Goal: Information Seeking & Learning: Learn about a topic

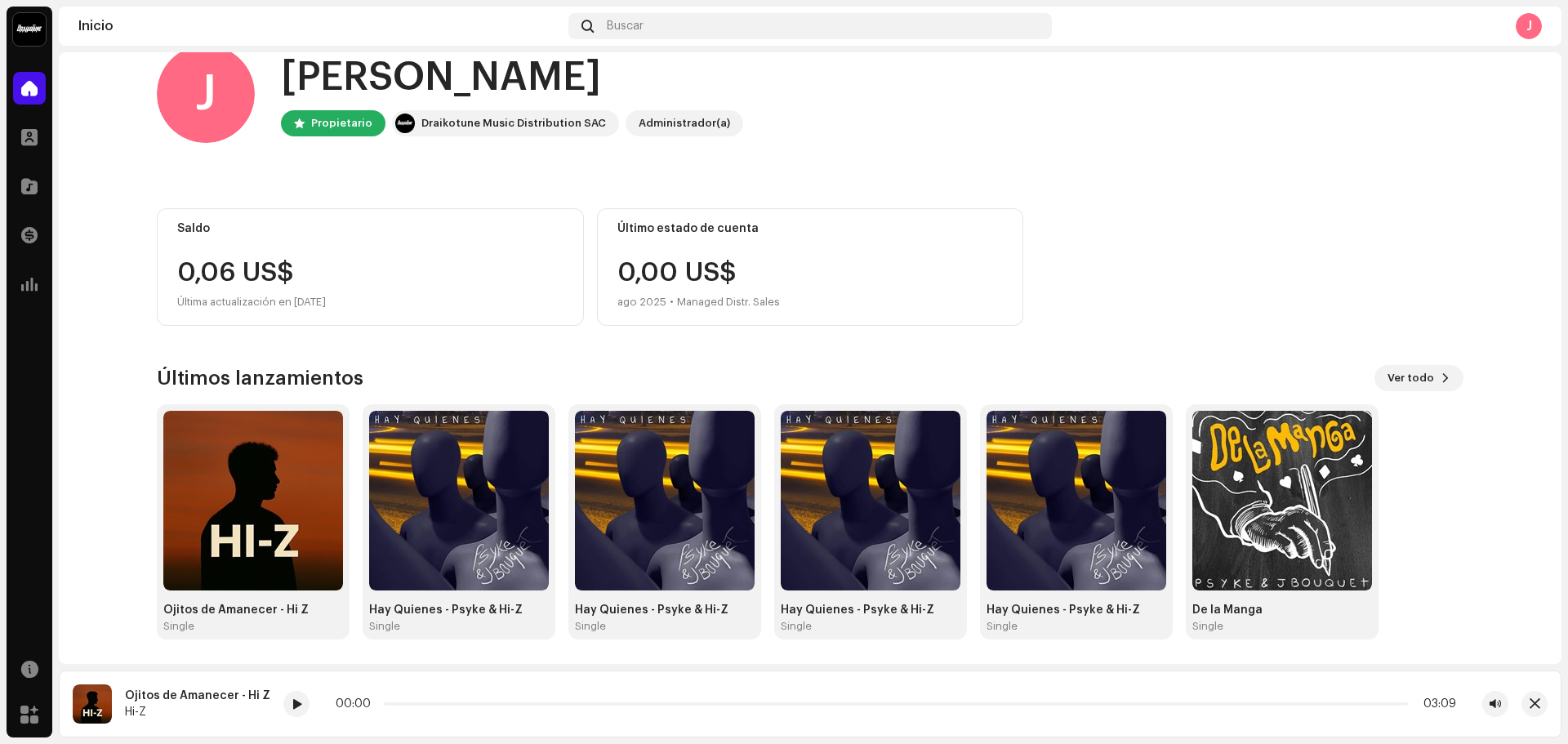
scroll to position [35, 0]
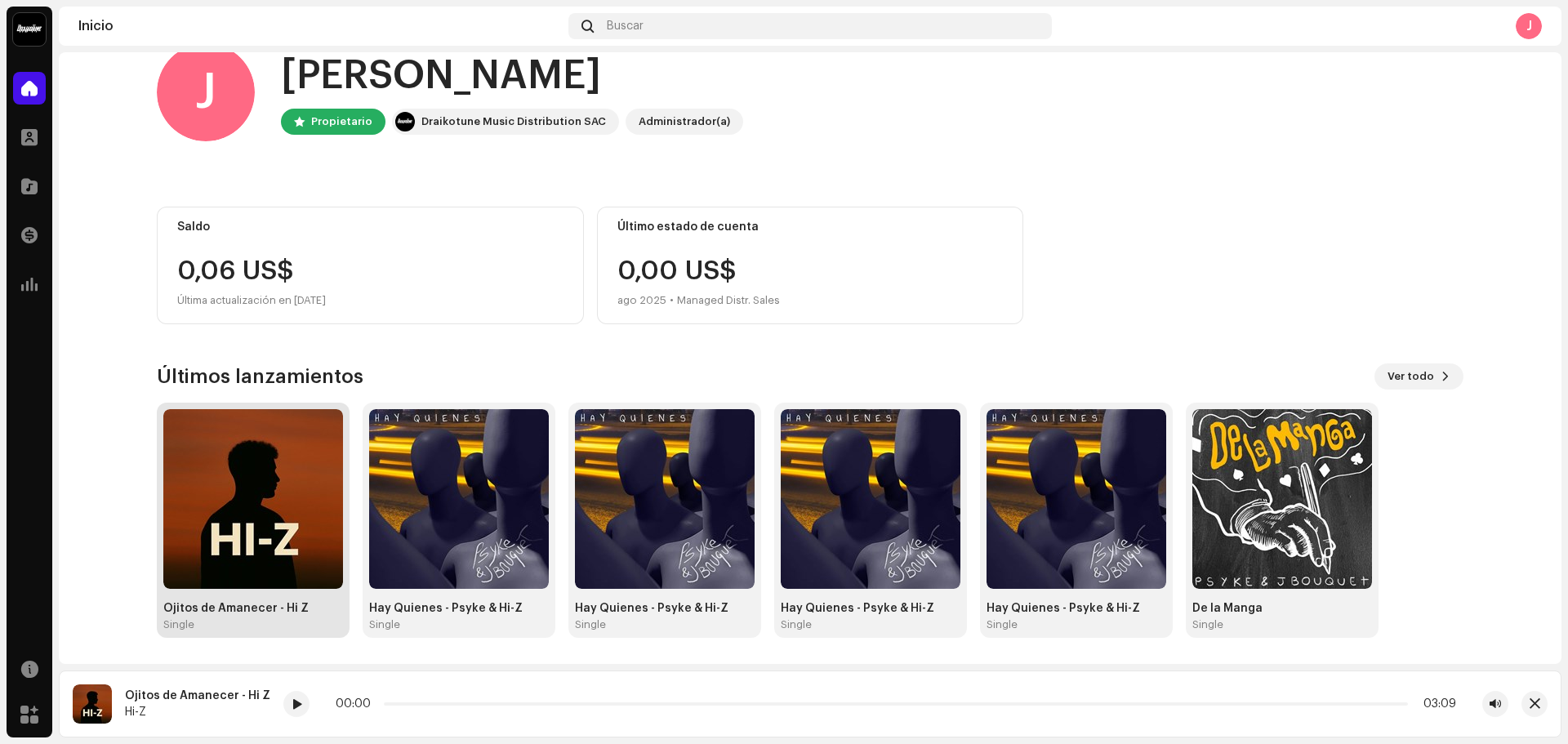
click at [247, 427] on img at bounding box center [253, 499] width 180 height 180
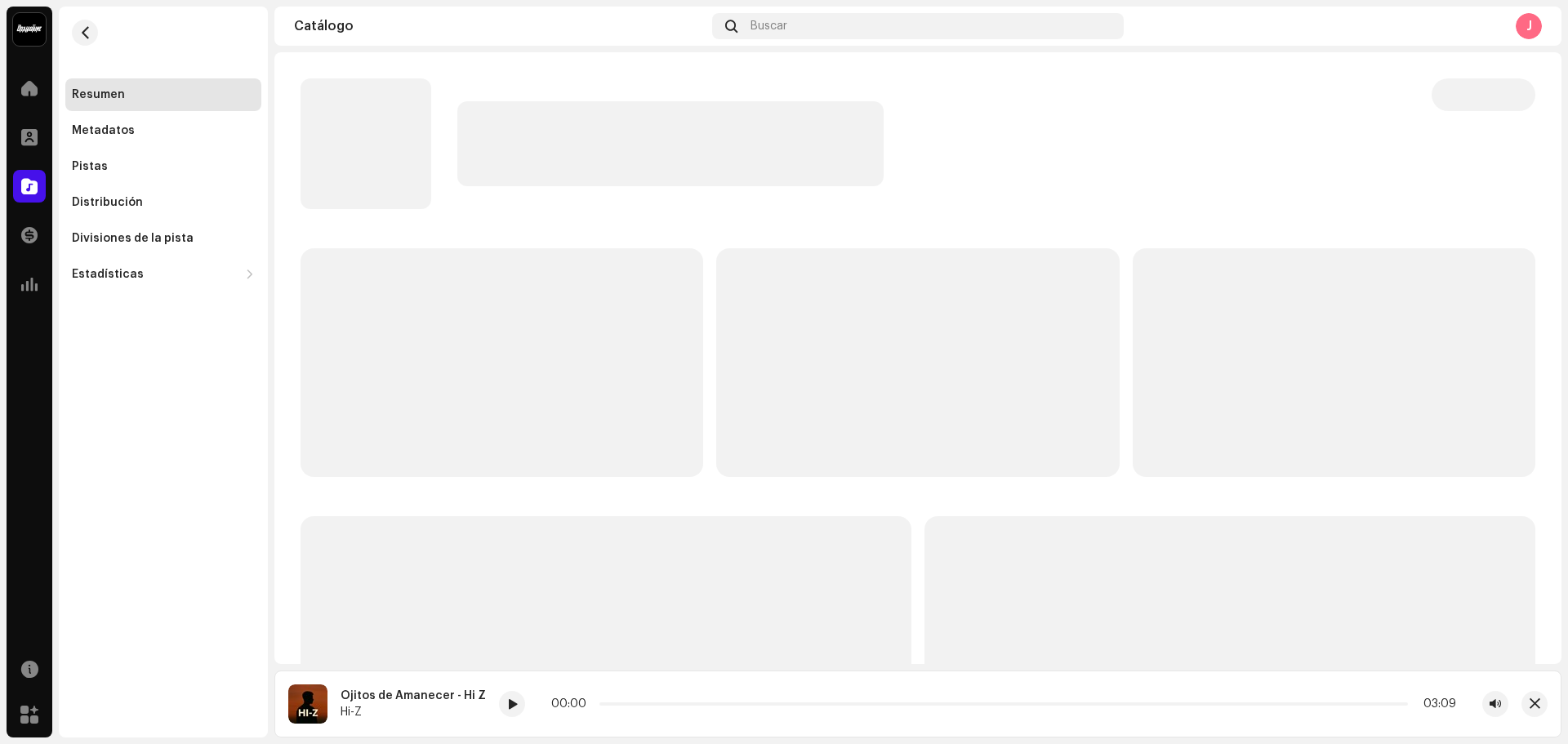
click at [1155, 100] on div at bounding box center [853, 144] width 1105 height 131
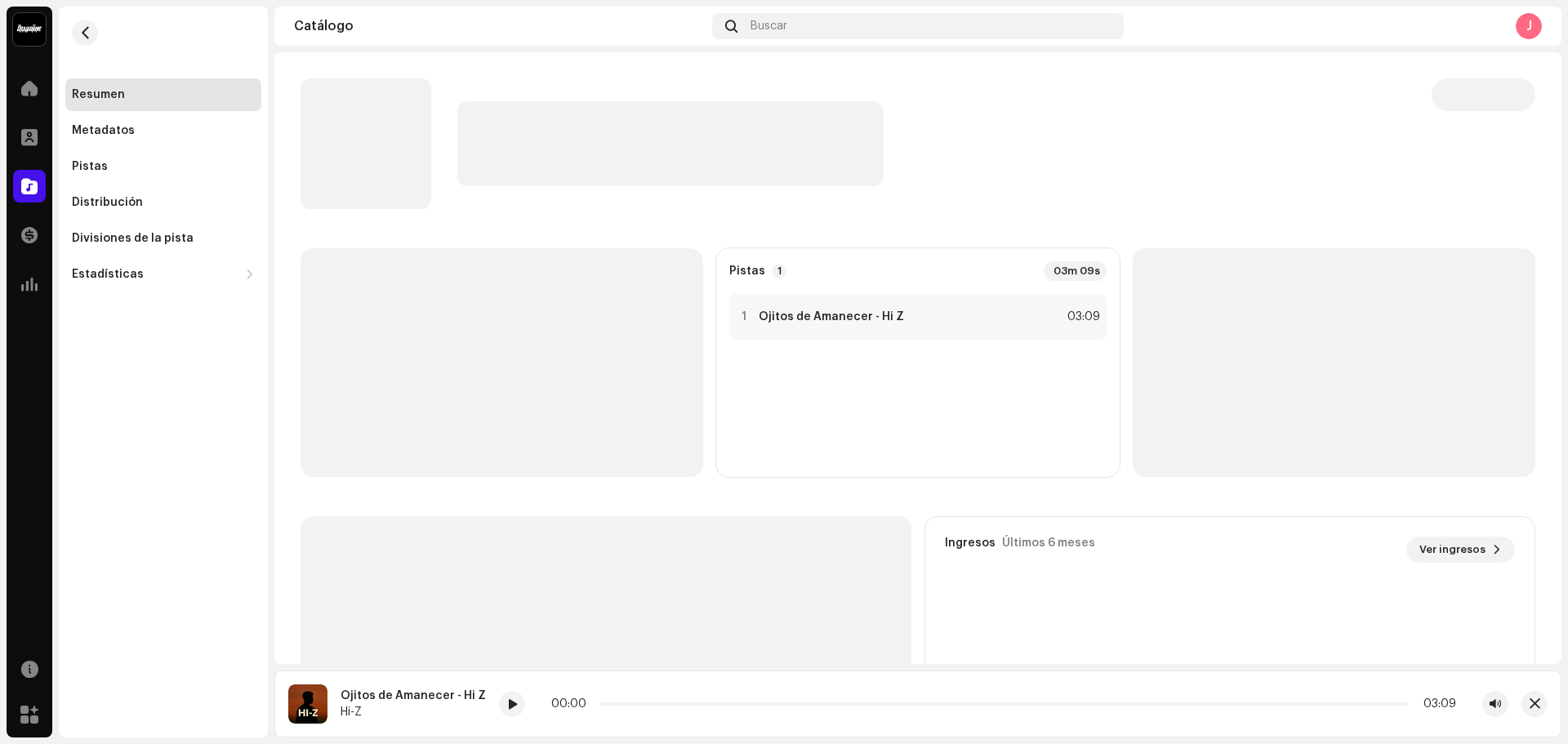
drag, startPoint x: 1155, startPoint y: 100, endPoint x: 656, endPoint y: 45, distance: 502.0
click at [656, 45] on div "Catálogo Buscar J" at bounding box center [918, 26] width 1287 height 39
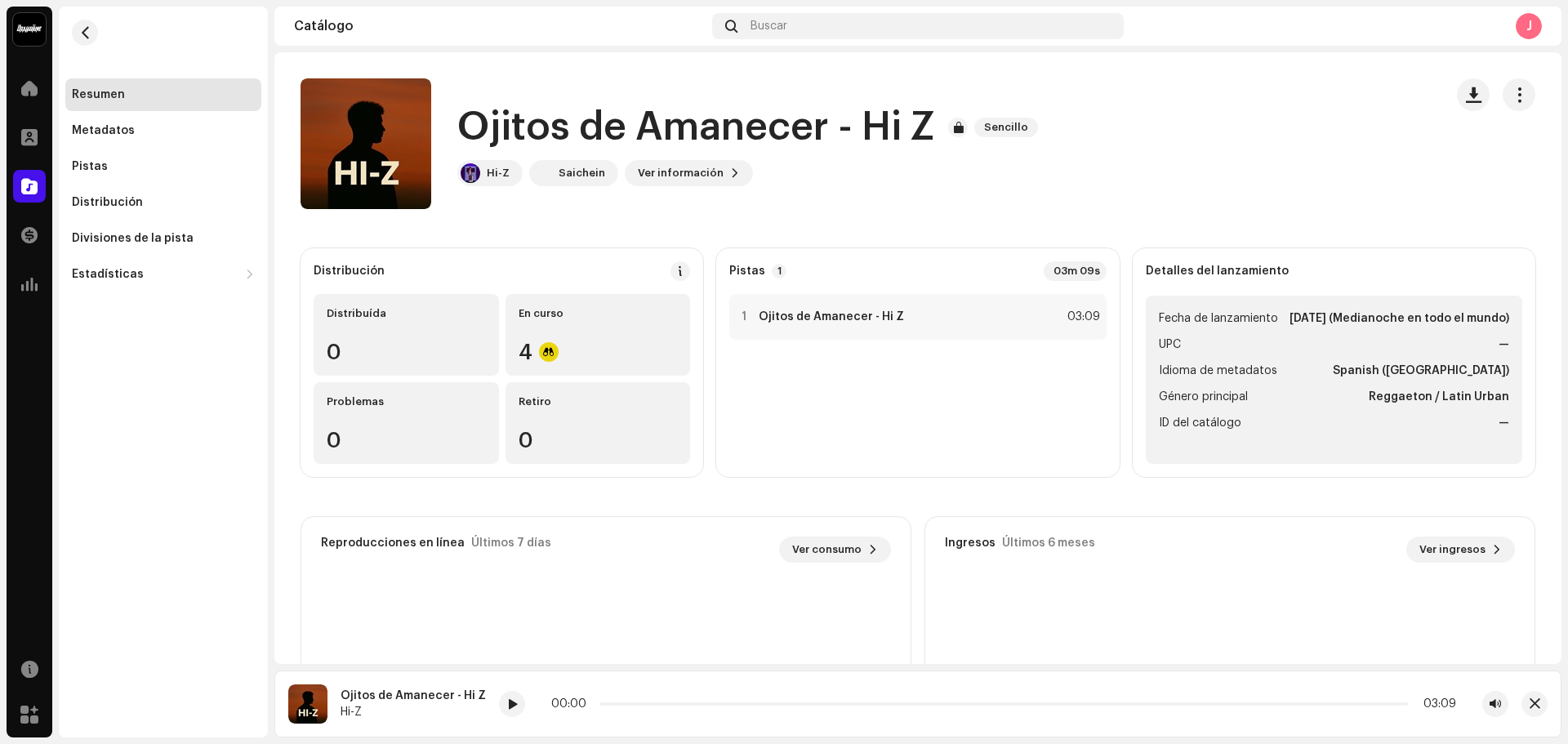
click at [403, 43] on div "Catálogo Buscar J" at bounding box center [918, 26] width 1287 height 39
click at [381, 144] on re-a-cover at bounding box center [365, 144] width 131 height 131
click at [363, 138] on span "button" at bounding box center [366, 144] width 12 height 13
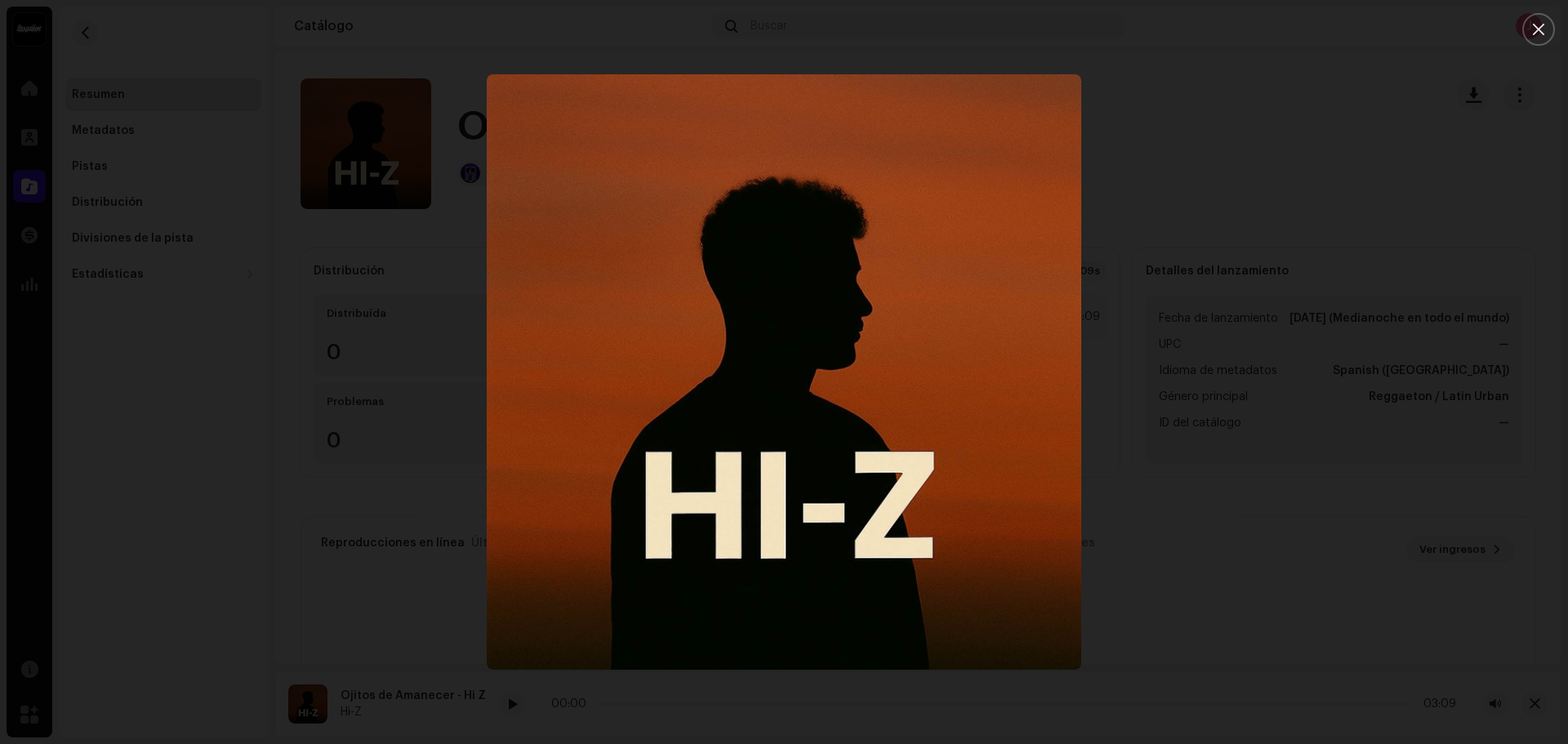
click at [236, 425] on div at bounding box center [784, 372] width 1568 height 744
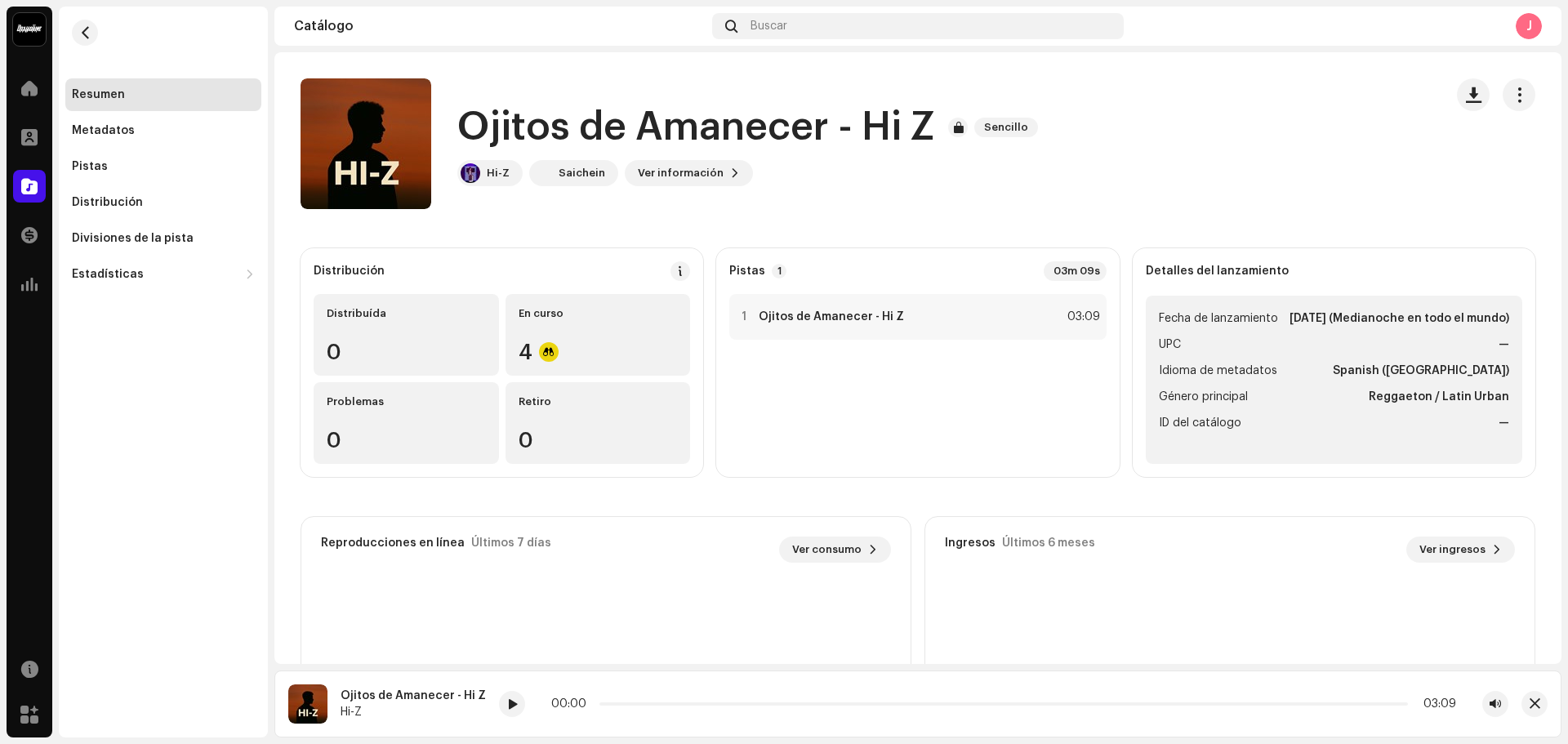
click at [531, 59] on catalog-releases-details-overview "Ojitos de Amanecer - Hi Z Sencillo Ojitos de Amanecer - Hi Z Sencillo Hi-Z Saic…" at bounding box center [918, 460] width 1287 height 817
click at [150, 91] on div "Resumen" at bounding box center [163, 94] width 183 height 13
click at [29, 84] on span at bounding box center [29, 88] width 16 height 13
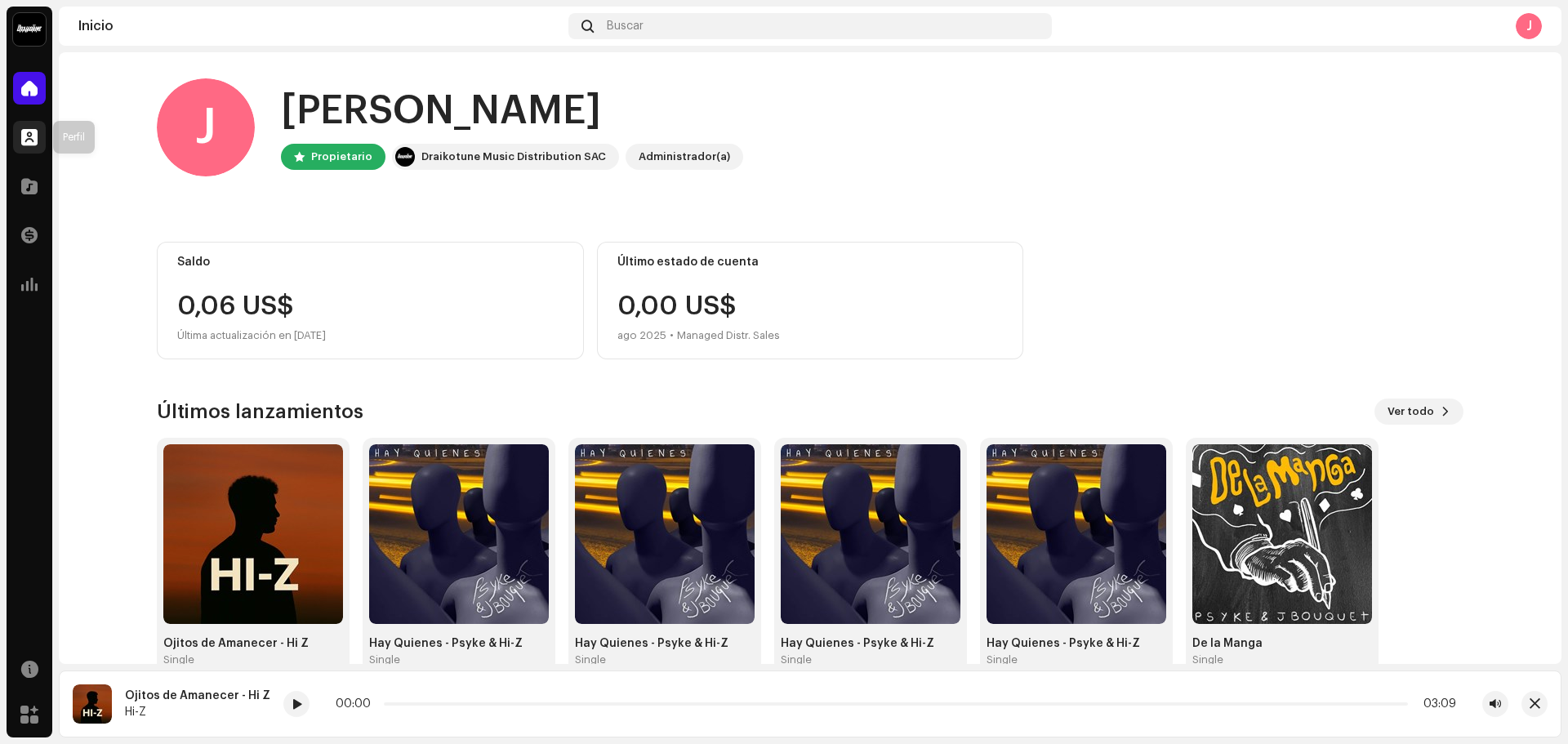
click at [33, 137] on span at bounding box center [29, 137] width 16 height 13
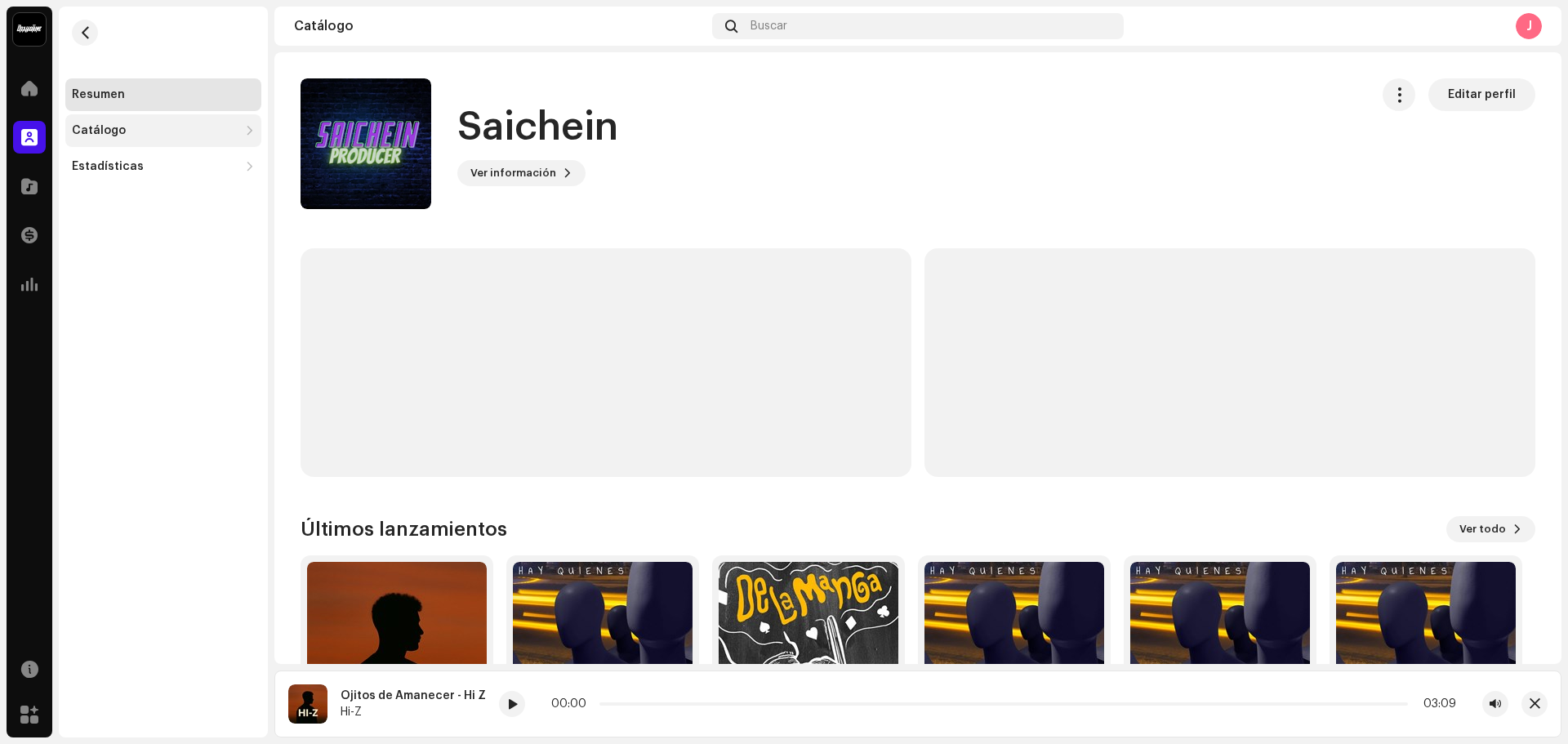
click at [99, 138] on div "Catálogo" at bounding box center [163, 131] width 196 height 33
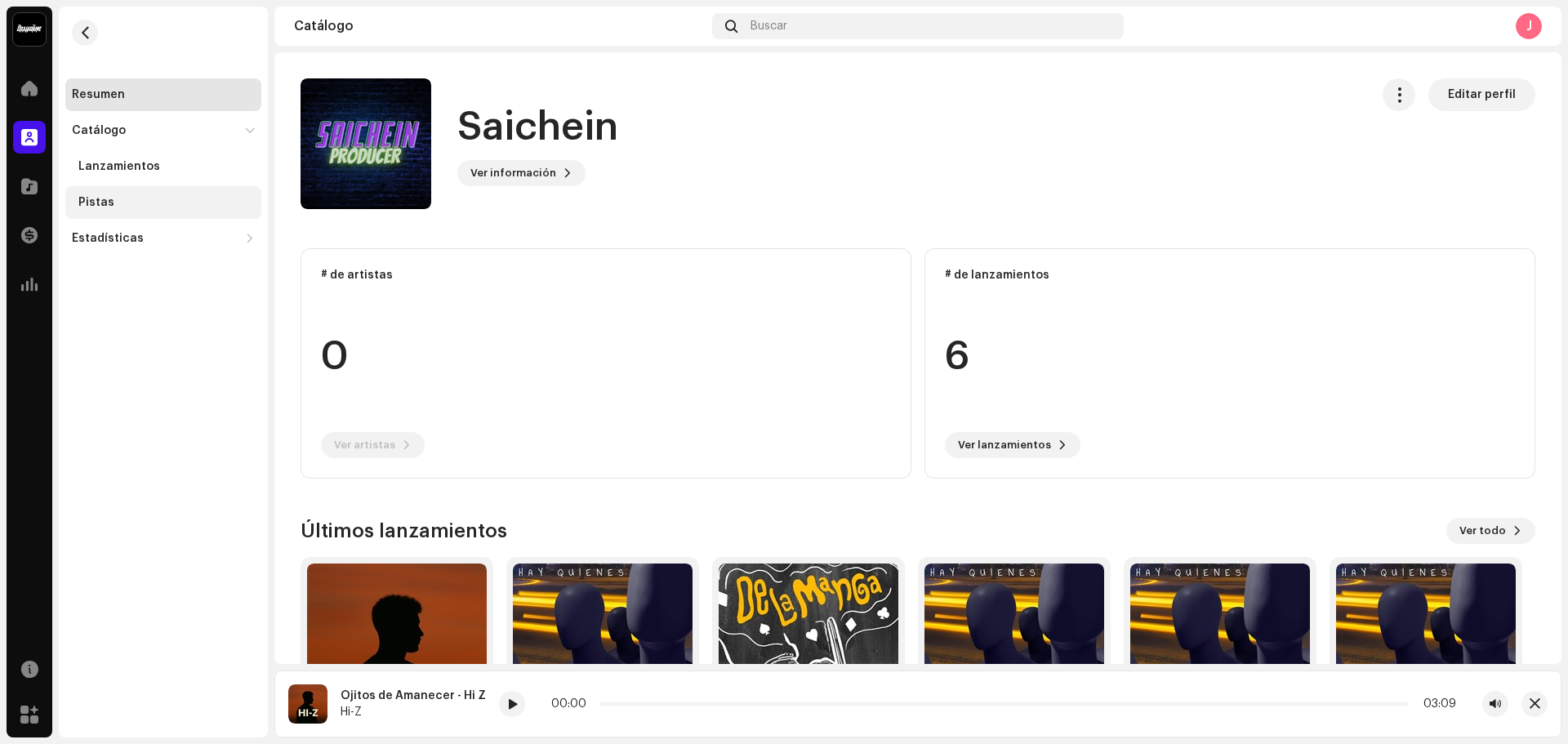
click at [151, 195] on div "Pistas" at bounding box center [167, 201] width 177 height 13
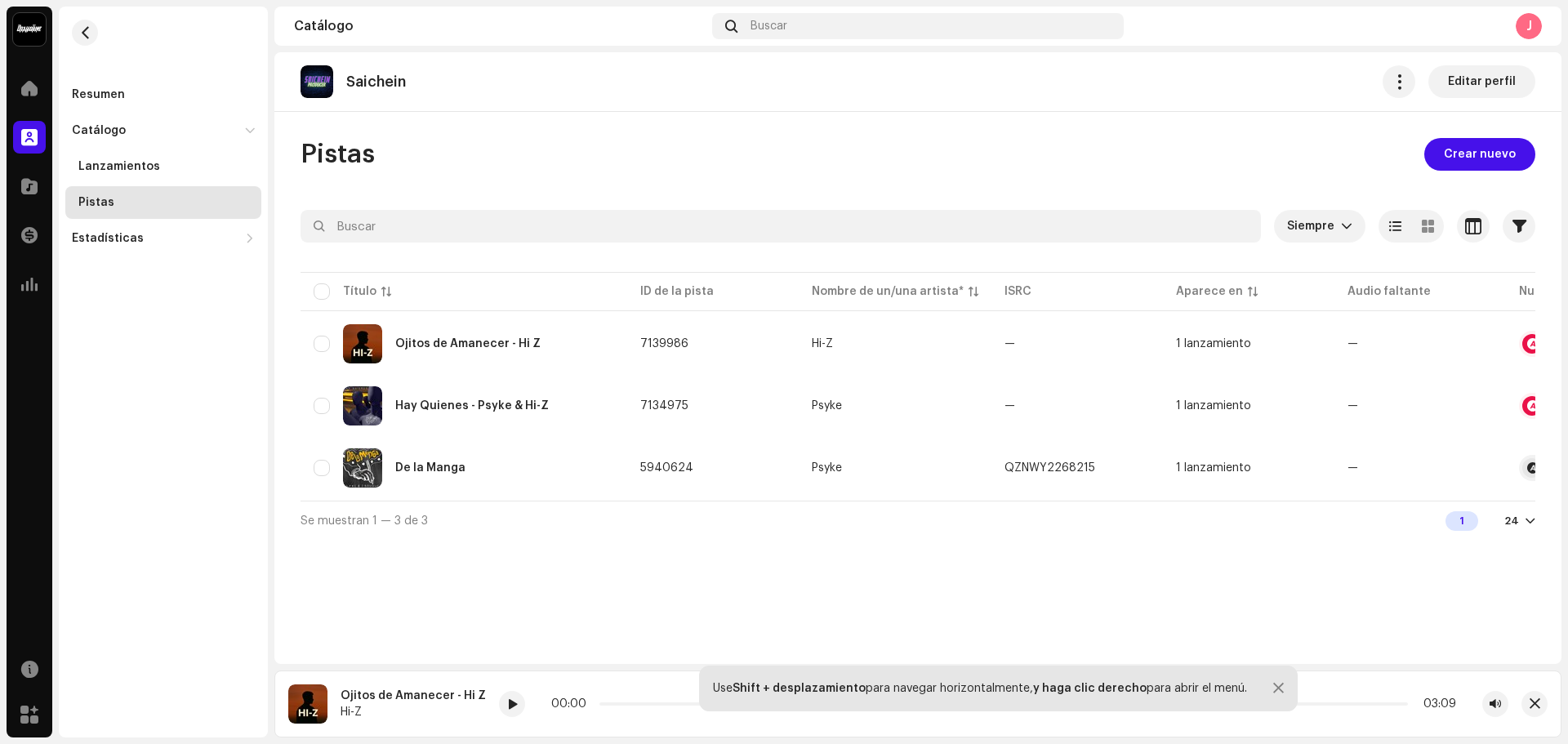
click at [845, 60] on div "Saichein Editar perfil" at bounding box center [918, 82] width 1287 height 60
click at [526, 411] on div "Hay Quienes - Psyke & Hi-Z" at bounding box center [472, 405] width 154 height 11
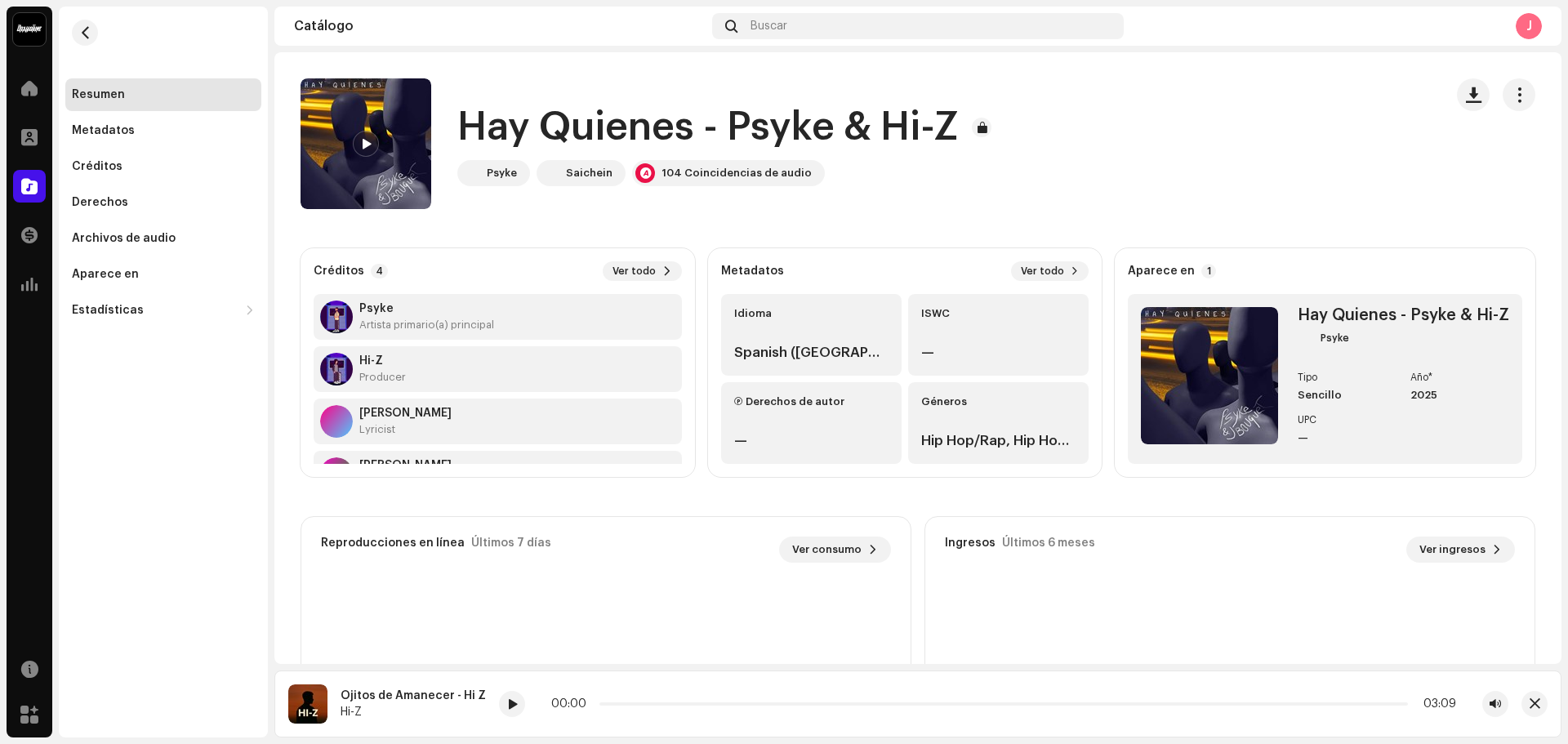
click at [591, 89] on div "Hay Quienes - Psyke & Hi-Z Psyke Saichein 104 Coincidencias de audio" at bounding box center [865, 144] width 1130 height 131
click at [1491, 91] on div at bounding box center [1496, 95] width 79 height 33
click at [1526, 92] on div "Hay Quienes - Psyke & Hi-Z Psyke Saichein 104 Coincidencias de audio" at bounding box center [918, 144] width 1287 height 131
click at [1511, 91] on span "button" at bounding box center [1519, 94] width 16 height 13
click at [1232, 98] on div "Hay Quienes - Psyke & Hi-Z Psyke Saichein 104 Coincidencias de audio" at bounding box center [865, 144] width 1130 height 131
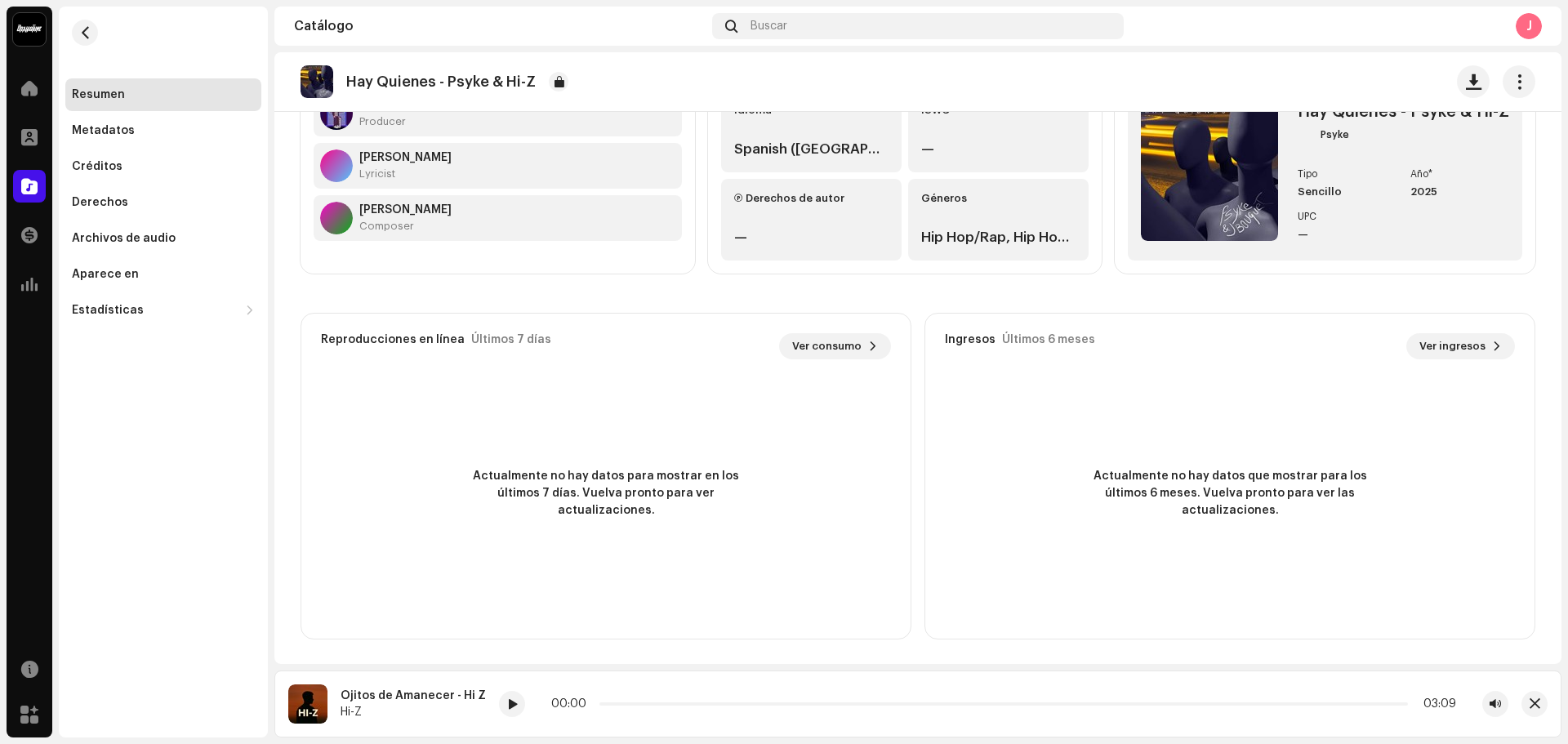
scroll to position [204, 0]
click at [1333, 106] on div "Hay Quienes - Psyke & Hi-Z" at bounding box center [918, 82] width 1287 height 60
click at [1349, 146] on re-o-track-hero "Hay Quienes - Psyke & Hi-Z Hay Quienes - Psyke & Hi-Z Psyke Saichein 104 Coinci…" at bounding box center [918, 117] width 1287 height 131
click at [1257, 151] on re-o-track-hero "Hay Quienes - Psyke & Hi-Z Hay Quienes - Psyke & Hi-Z Psyke Saichein 104 Coinci…" at bounding box center [918, 117] width 1287 height 131
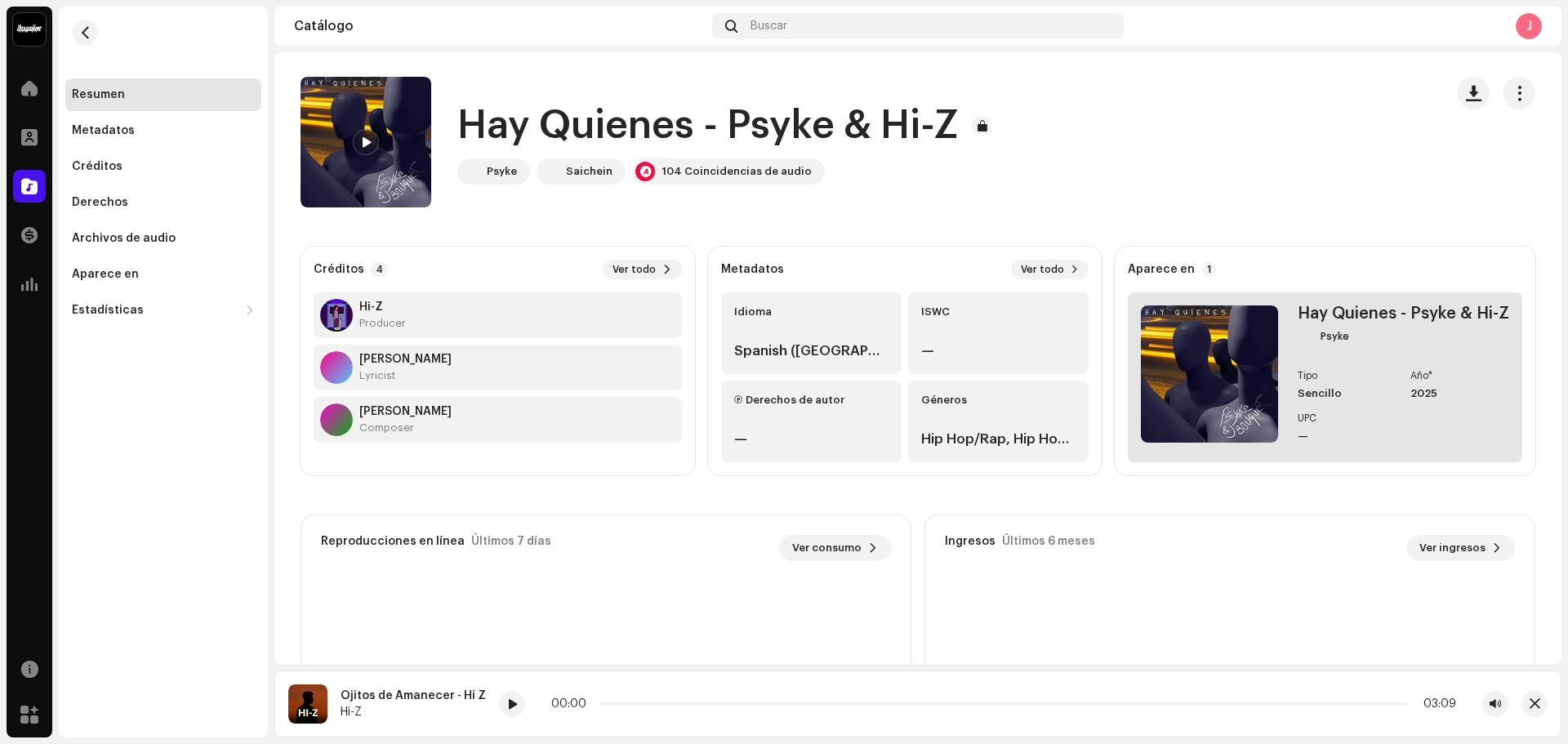
scroll to position [0, 0]
click at [1359, 322] on div "Hay Quienes - Psyke & Hi-Z" at bounding box center [1403, 315] width 211 height 16
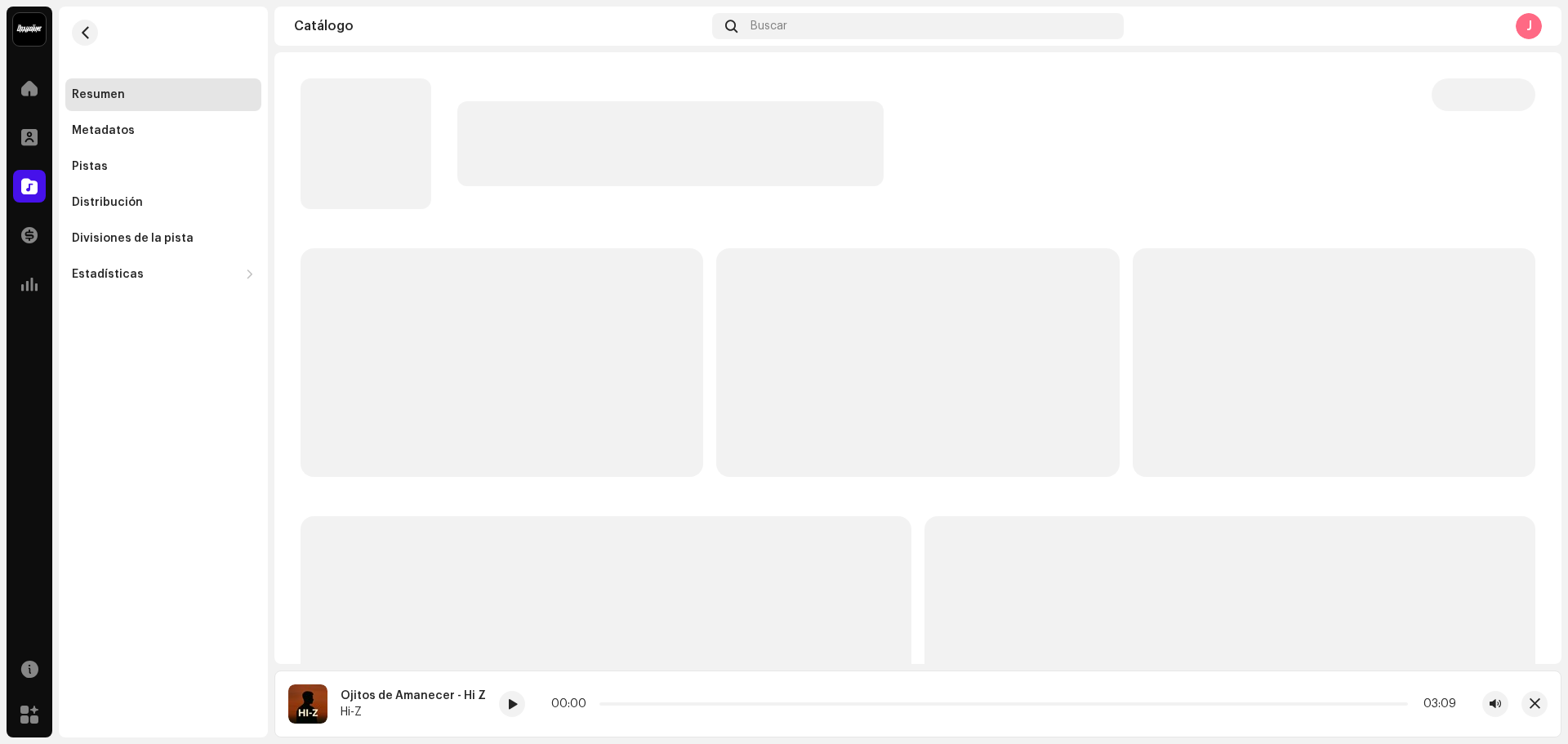
click at [665, 51] on navigation-topbar "Catálogo Buscar J" at bounding box center [918, 30] width 1287 height 46
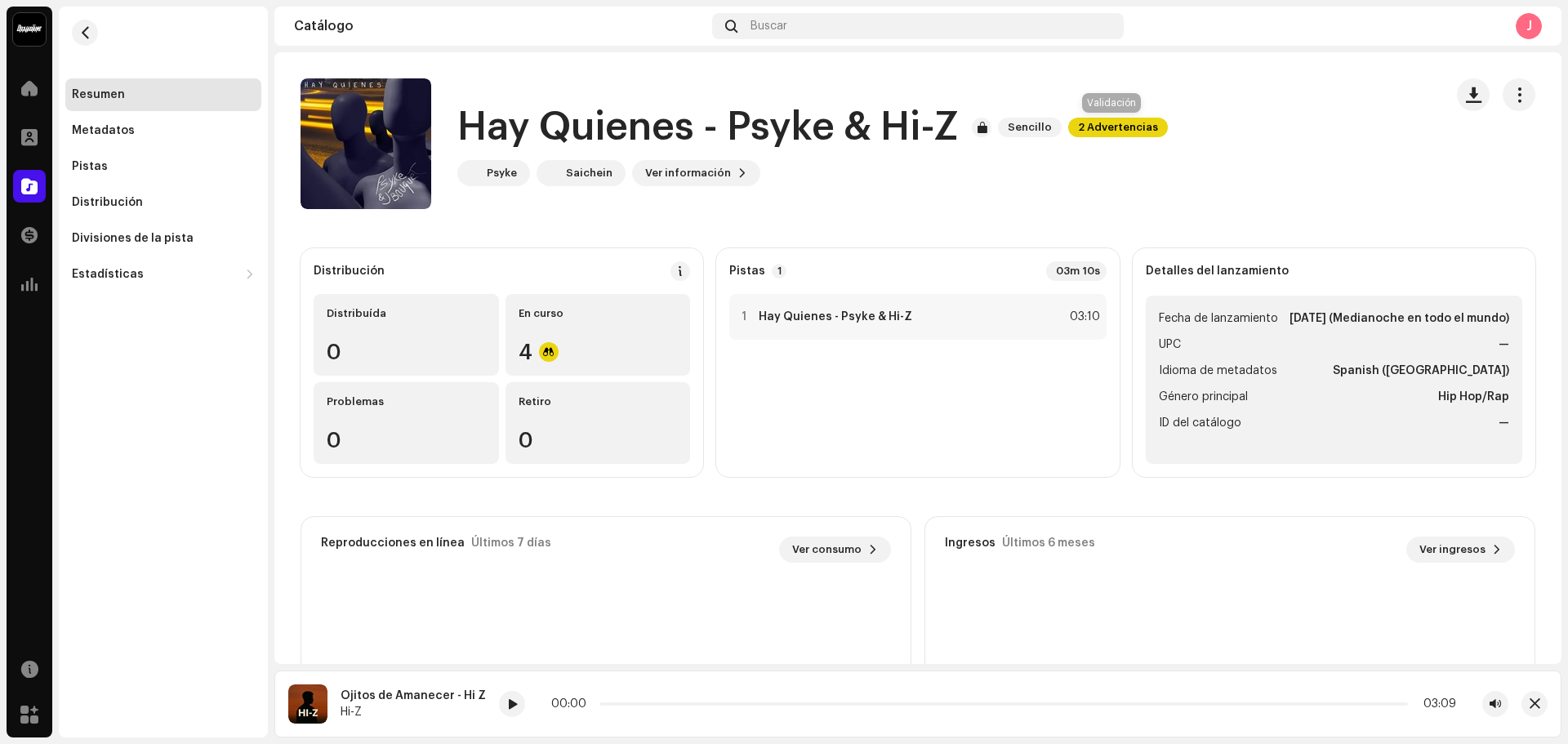
click at [1090, 127] on span "2 Advertencias" at bounding box center [1118, 128] width 100 height 20
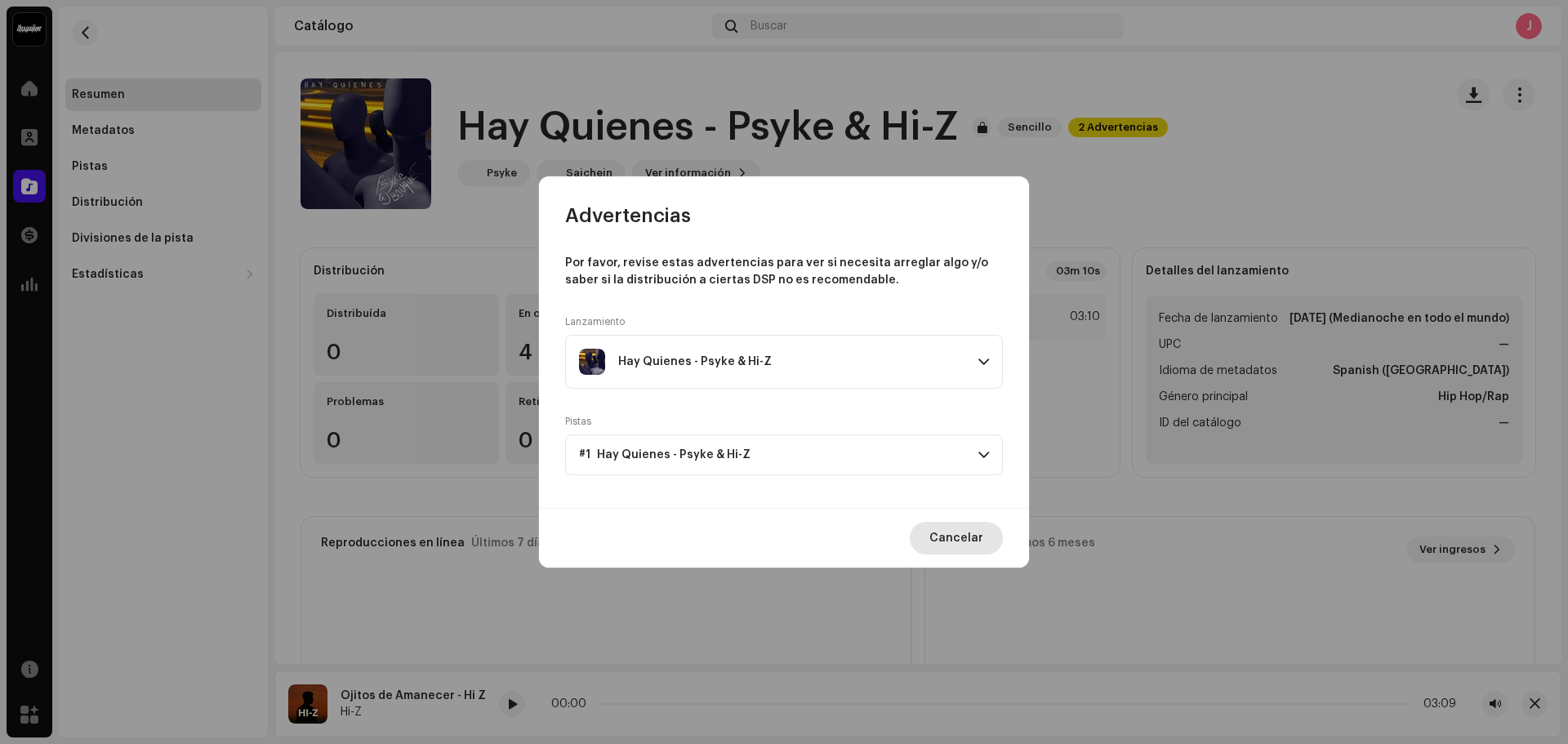
click at [950, 548] on span "Cancelar" at bounding box center [957, 538] width 54 height 33
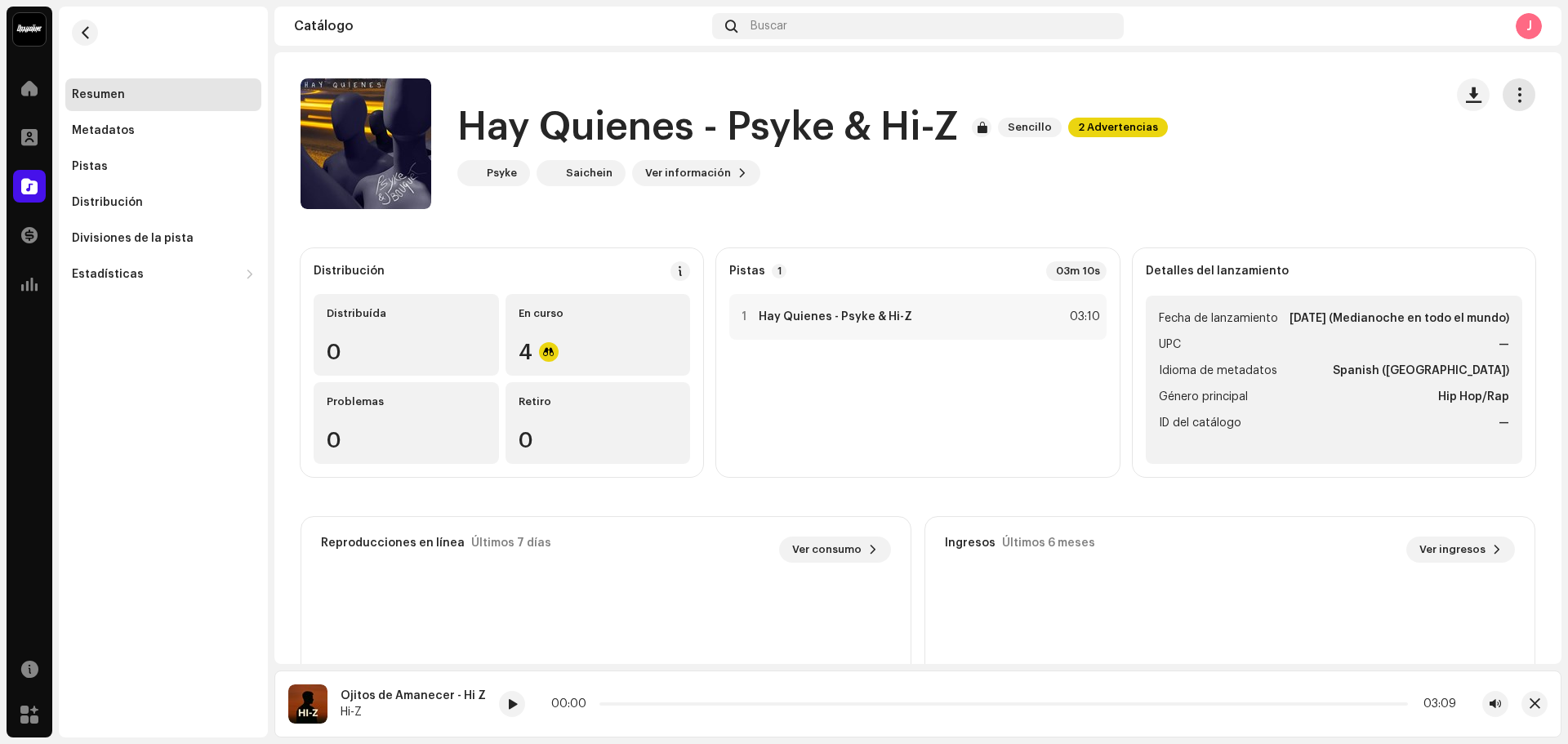
click at [1511, 96] on span "button" at bounding box center [1519, 94] width 16 height 13
click at [1234, 101] on div "Hay Quienes - Psyke & Hi-Z Sencillo 2 Advertencias Psyke Saichein Ver informaci…" at bounding box center [865, 144] width 1130 height 131
